Goal: Navigation & Orientation: Find specific page/section

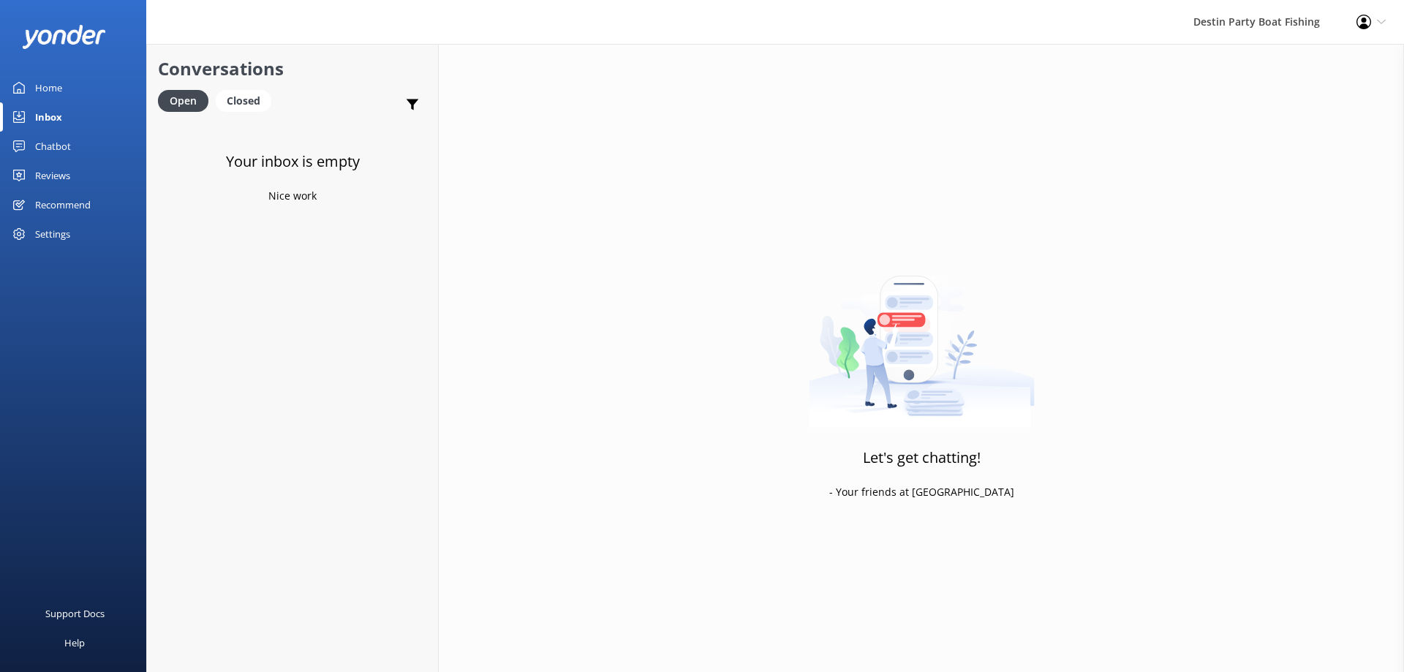
click at [57, 169] on div "Reviews" at bounding box center [52, 175] width 35 height 29
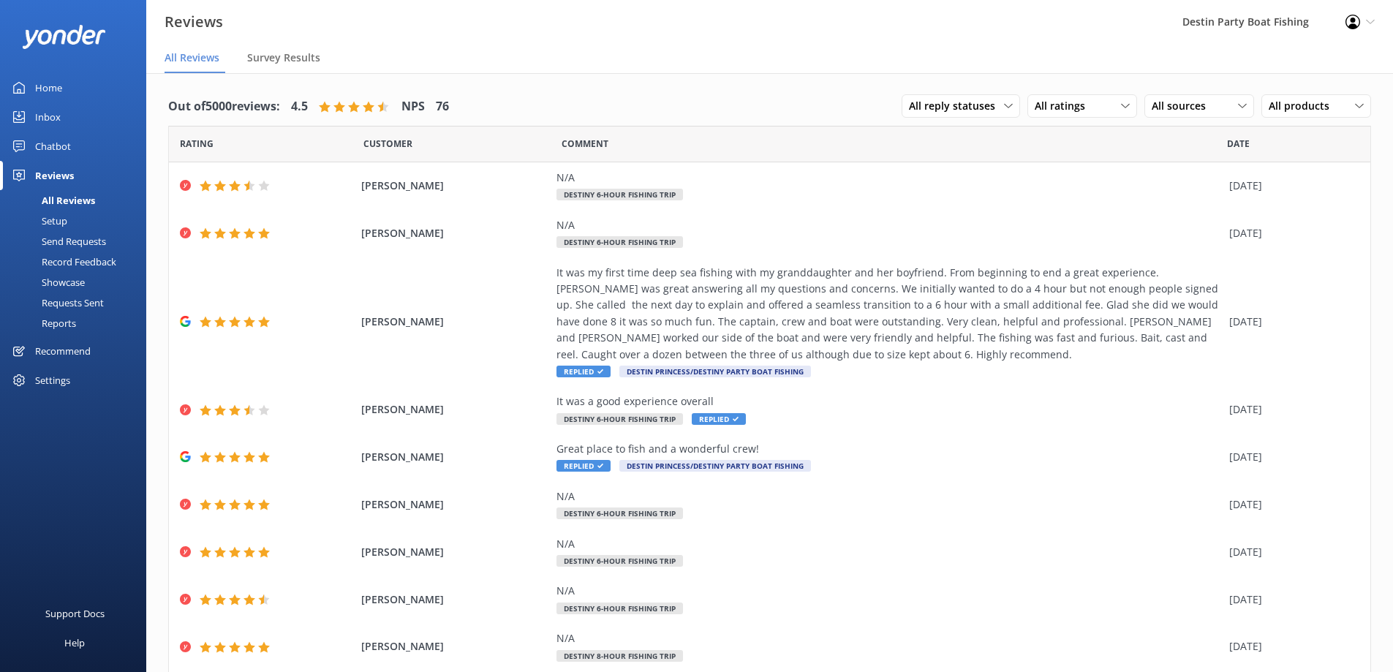
click at [49, 116] on div "Inbox" at bounding box center [48, 116] width 26 height 29
